Goal: Task Accomplishment & Management: Manage account settings

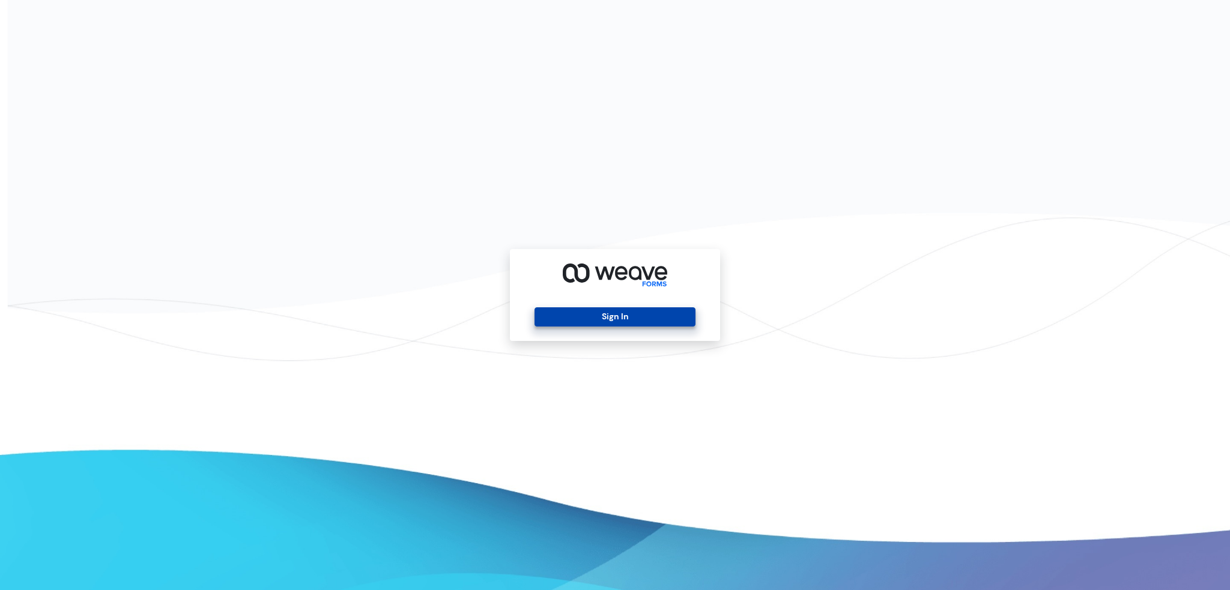
click at [645, 321] on button "Sign In" at bounding box center [615, 317] width 160 height 19
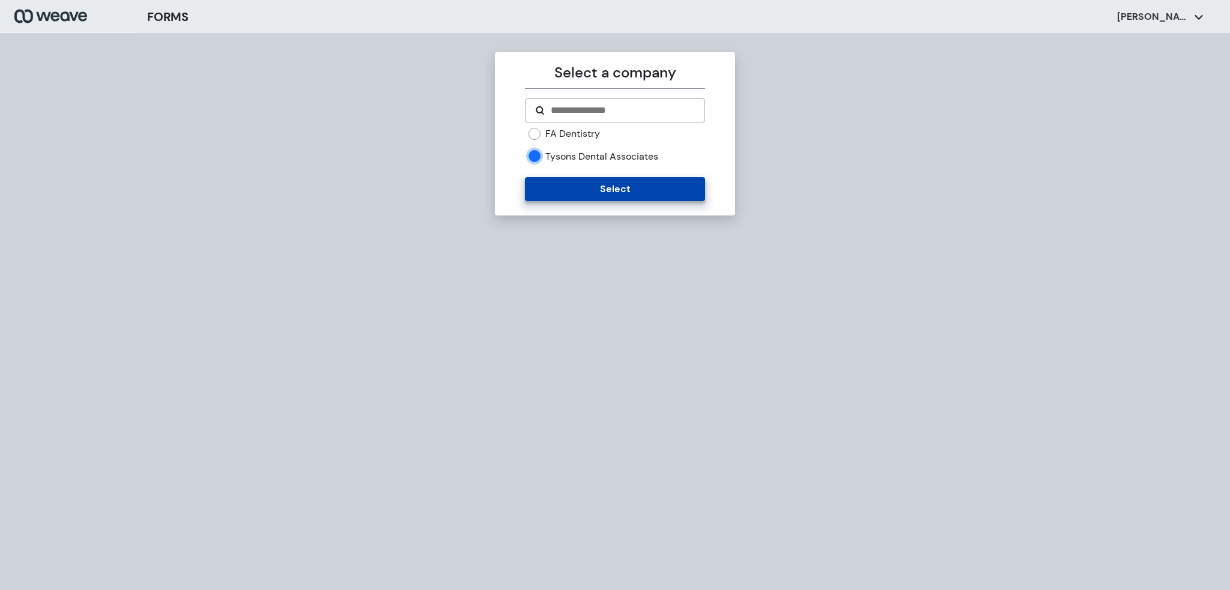
click at [560, 192] on button "Select" at bounding box center [615, 189] width 180 height 24
